Goal: Entertainment & Leisure: Consume media (video, audio)

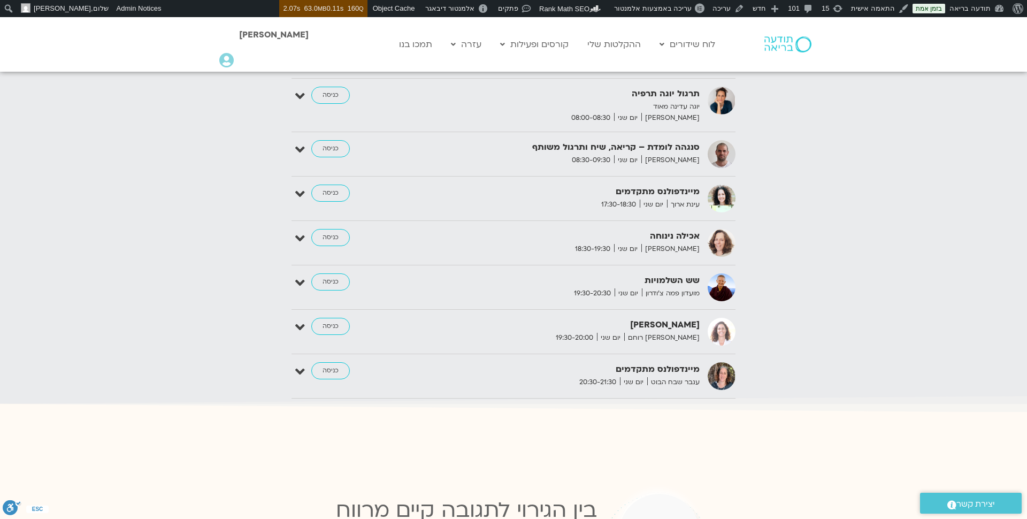
scroll to position [1286, 0]
click at [337, 319] on link "כניסה" at bounding box center [330, 327] width 39 height 17
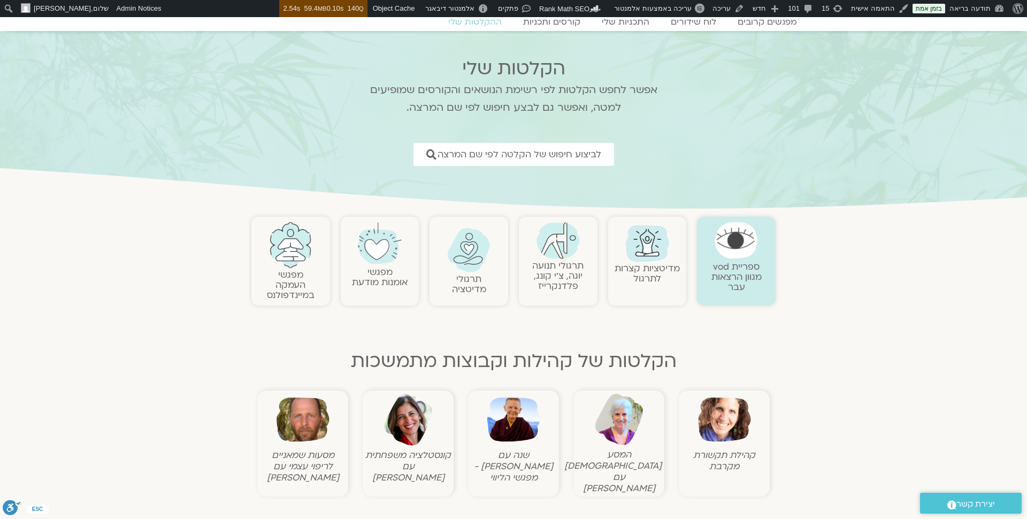
scroll to position [46, 0]
click at [542, 279] on link "תרגולי תנועה יוגה, צ׳י קונג, פלדנקרייז" at bounding box center [557, 274] width 51 height 33
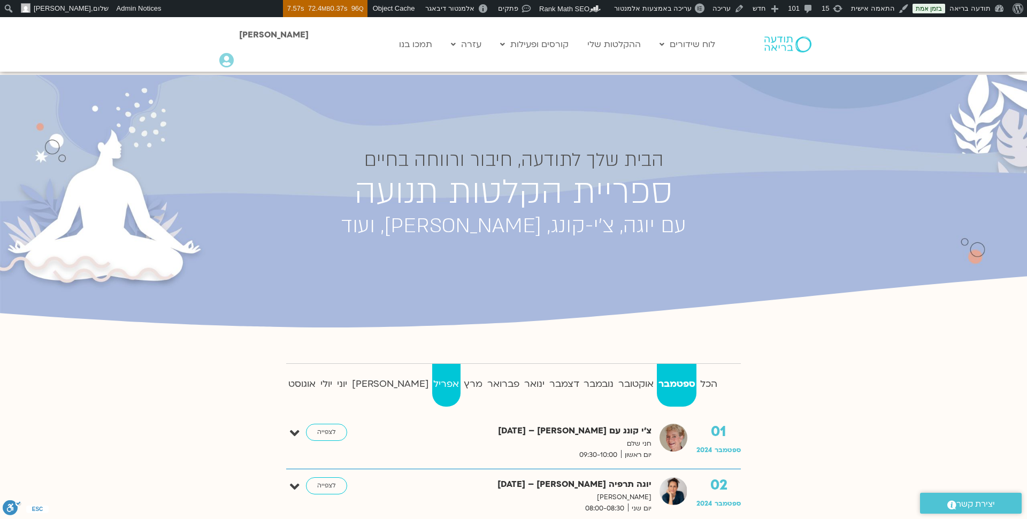
click at [432, 385] on strong "אפריל" at bounding box center [446, 384] width 28 height 16
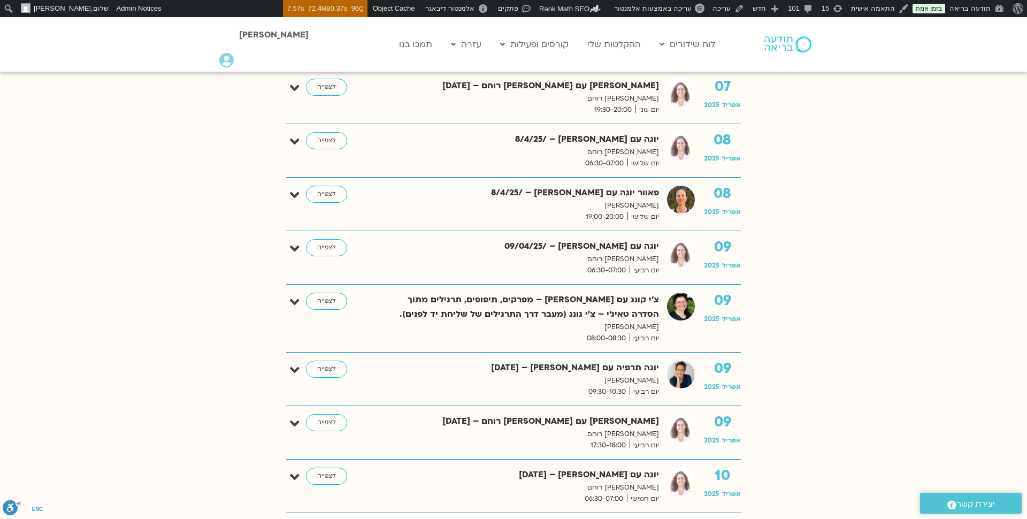
scroll to position [1036, 0]
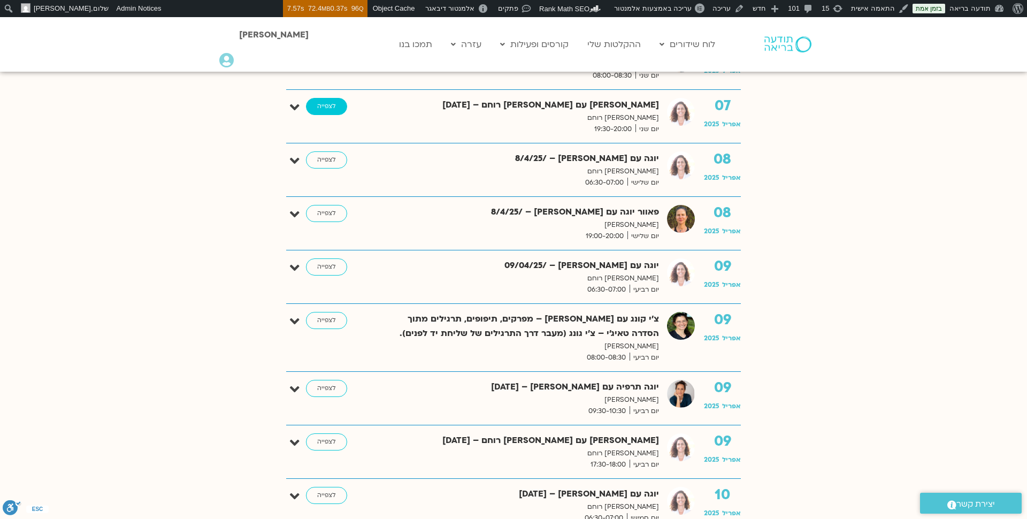
click at [330, 105] on link "לצפייה" at bounding box center [326, 106] width 41 height 17
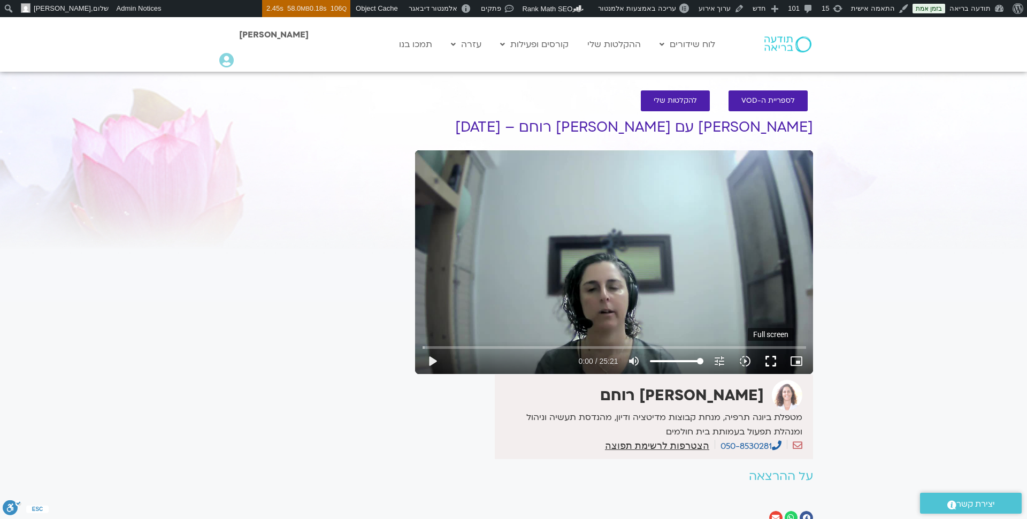
click at [768, 359] on button "fullscreen" at bounding box center [771, 361] width 26 height 26
